Goal: Transaction & Acquisition: Purchase product/service

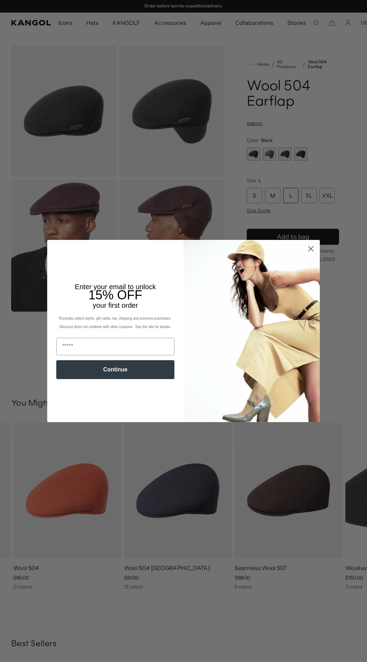
scroll to position [518, 0]
